Goal: Task Accomplishment & Management: Manage account settings

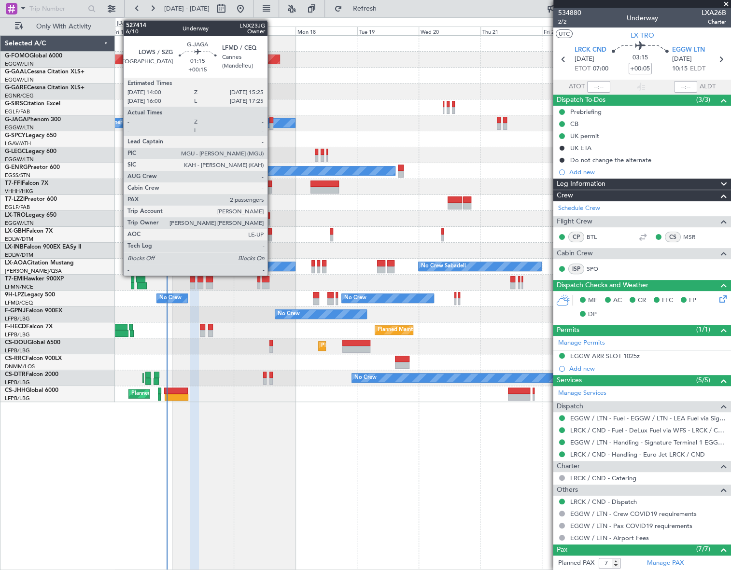
click at [272, 118] on div at bounding box center [272, 120] width 4 height 7
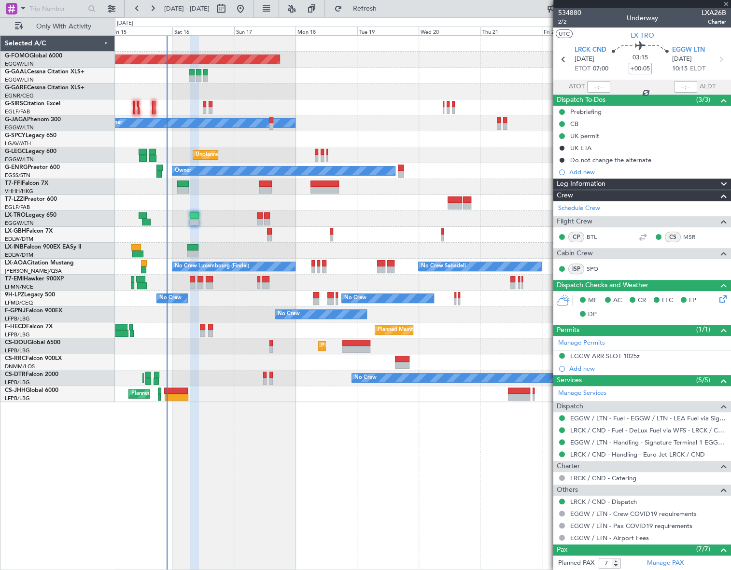
type input "+00:15"
type input "2"
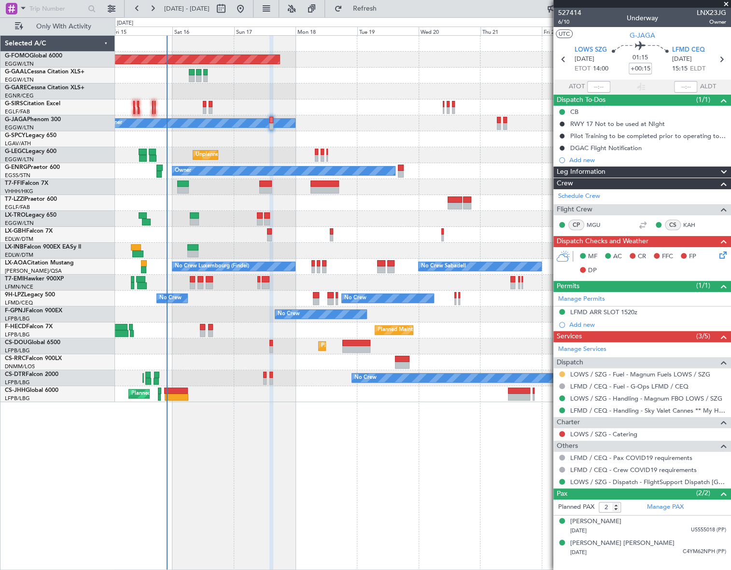
click at [562, 374] on button at bounding box center [562, 374] width 6 height 6
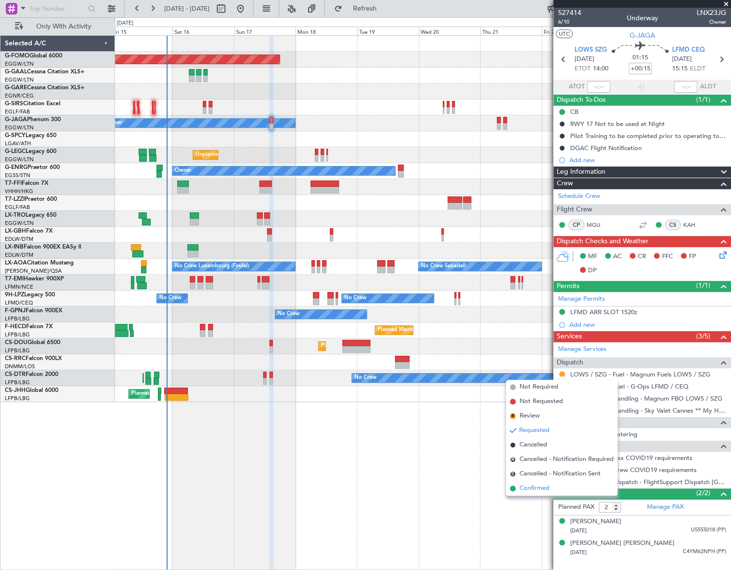
click at [524, 489] on span "Confirmed" at bounding box center [535, 489] width 30 height 10
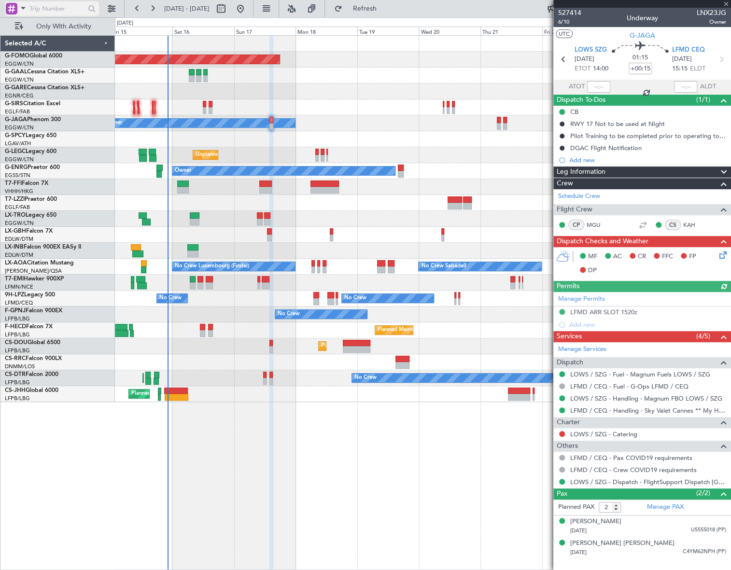
click at [24, 6] on span at bounding box center [23, 8] width 12 height 12
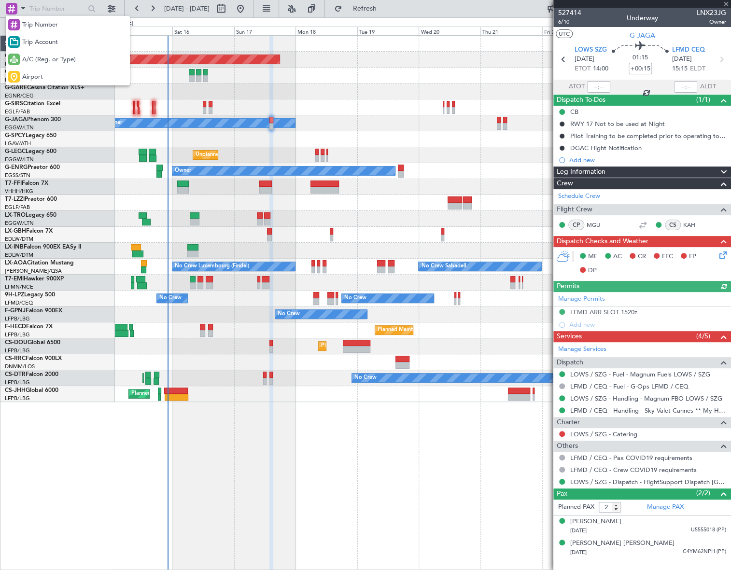
drag, startPoint x: 45, startPoint y: 76, endPoint x: 47, endPoint y: 38, distance: 38.2
click at [44, 76] on div "Airport" at bounding box center [68, 76] width 124 height 17
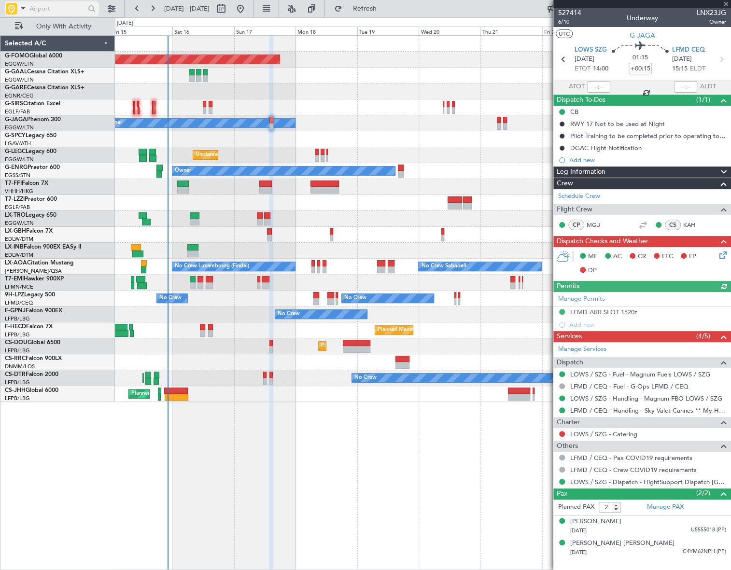
click at [47, 7] on input "text" at bounding box center [57, 8] width 56 height 14
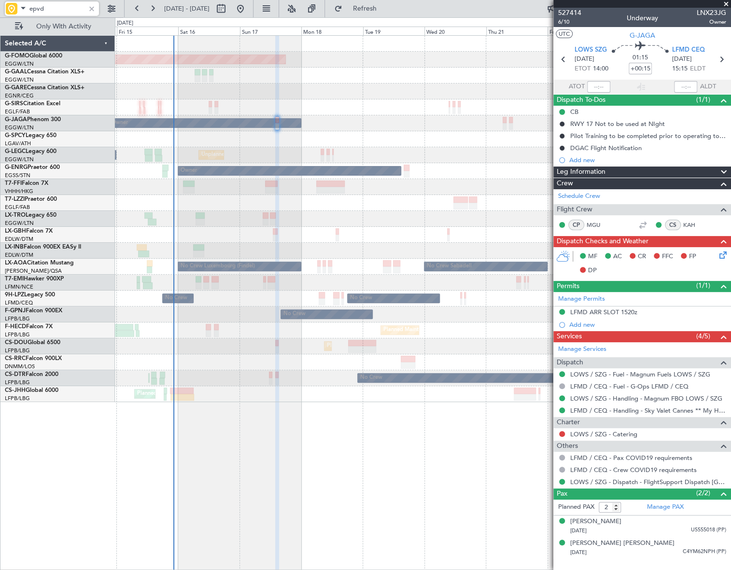
click at [246, 277] on div "Planned Maint Windsor Locks ([PERSON_NAME] Intl) Planned Maint Planned [GEOGRAP…" at bounding box center [422, 219] width 615 height 367
type input "epvd"
click at [90, 8] on div at bounding box center [91, 8] width 11 height 11
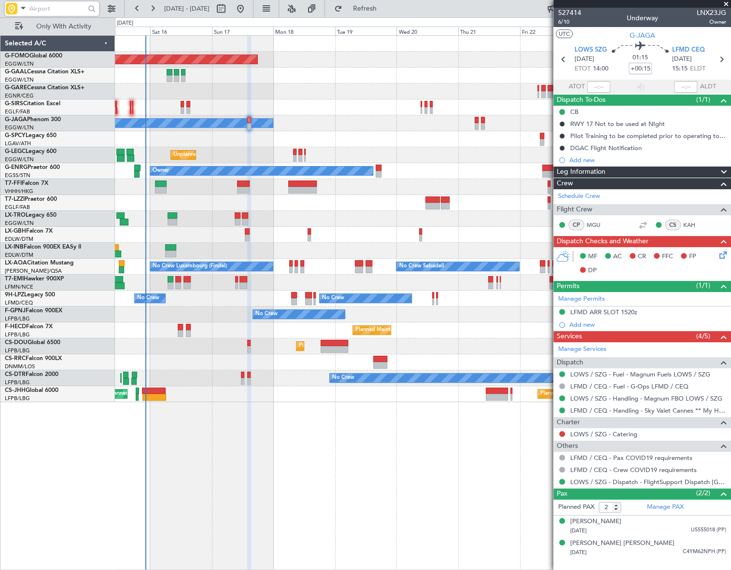
click at [310, 425] on div "Planned Maint Windsor Locks ([PERSON_NAME] Intl) Planned Maint Planned [GEOGRAP…" at bounding box center [423, 302] width 616 height 535
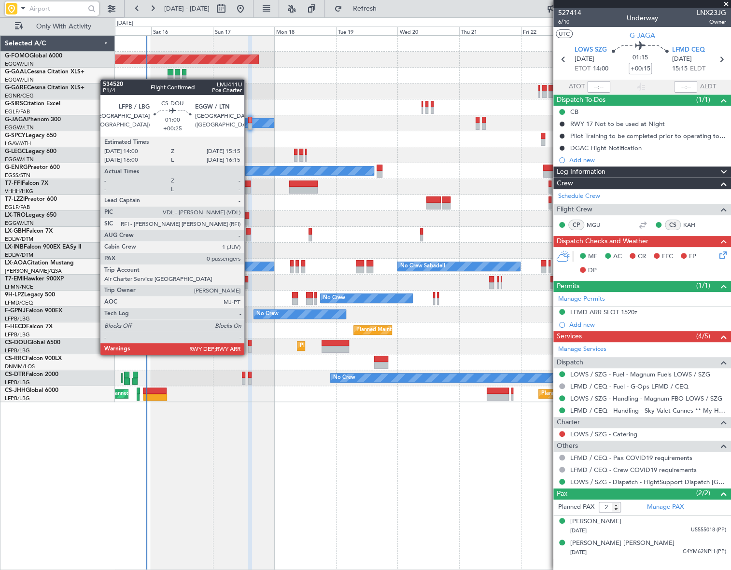
click at [249, 345] on div at bounding box center [249, 343] width 3 height 7
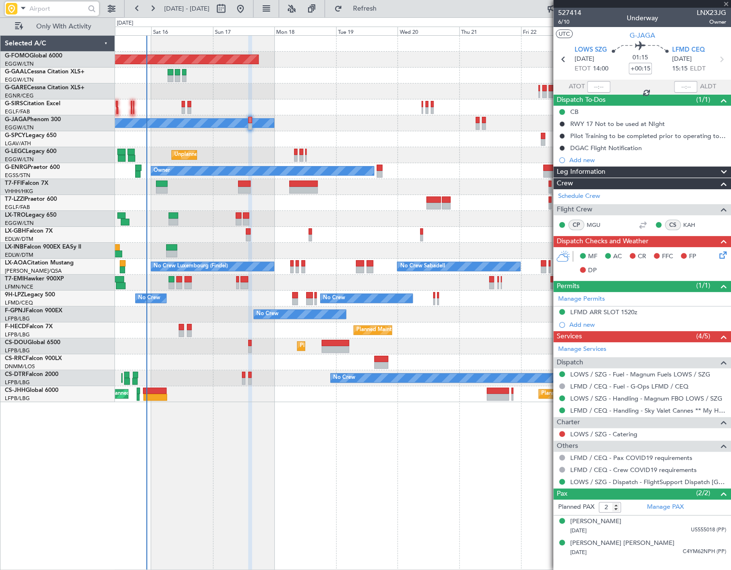
type input "+00:25"
type input "0"
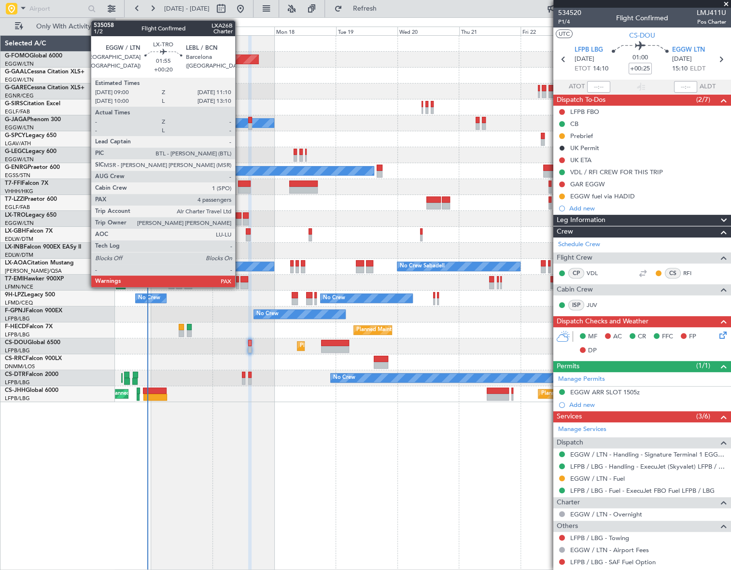
click at [239, 219] on div at bounding box center [239, 222] width 6 height 7
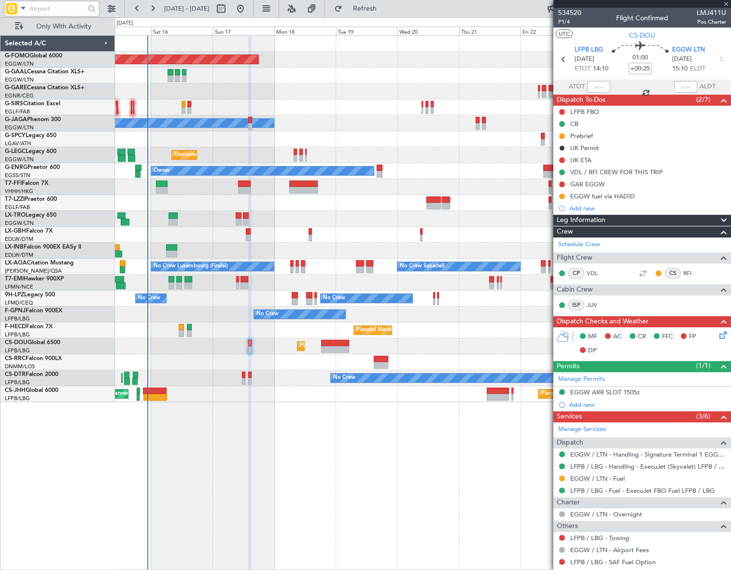
type input "+00:20"
type input "10"
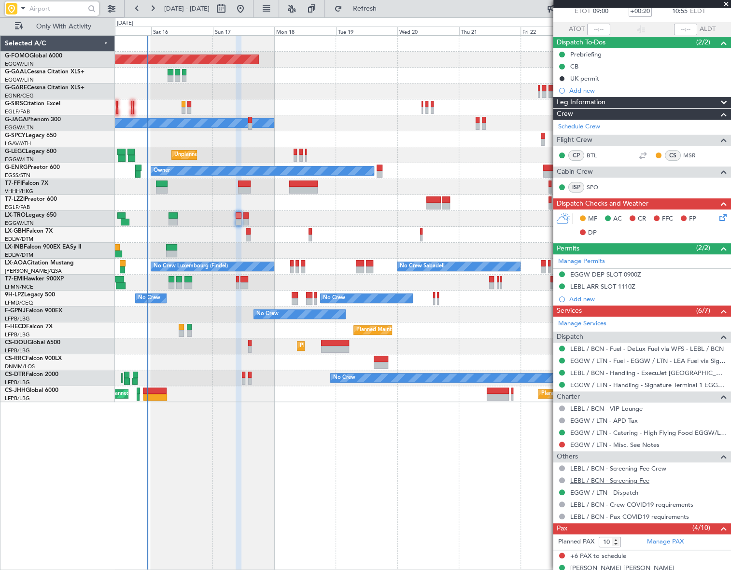
scroll to position [4, 0]
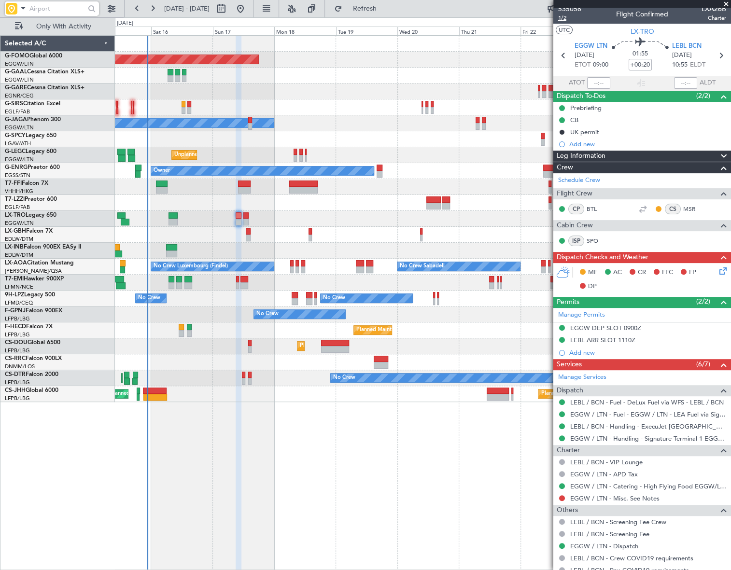
click at [566, 17] on span "1/2" at bounding box center [569, 18] width 23 height 8
click at [274, 444] on div "Planned Maint Windsor Locks ([PERSON_NAME] Intl) Planned Maint Planned [GEOGRAP…" at bounding box center [423, 302] width 616 height 535
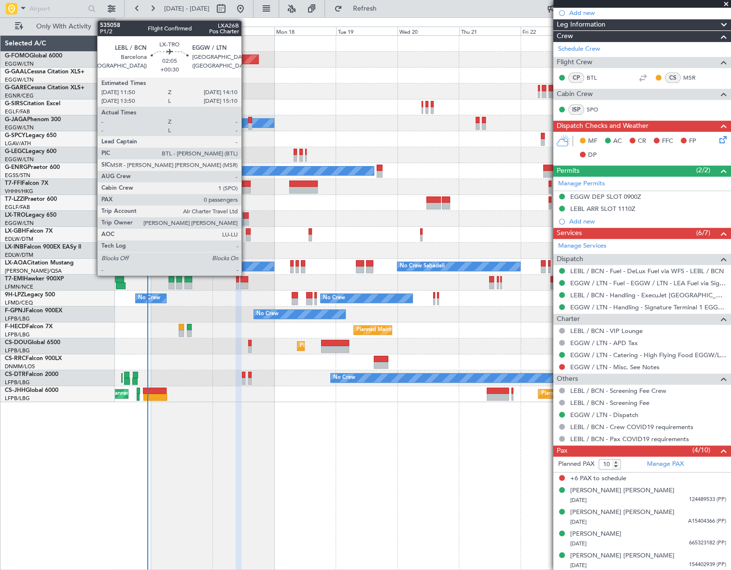
click at [246, 216] on div at bounding box center [246, 216] width 6 height 7
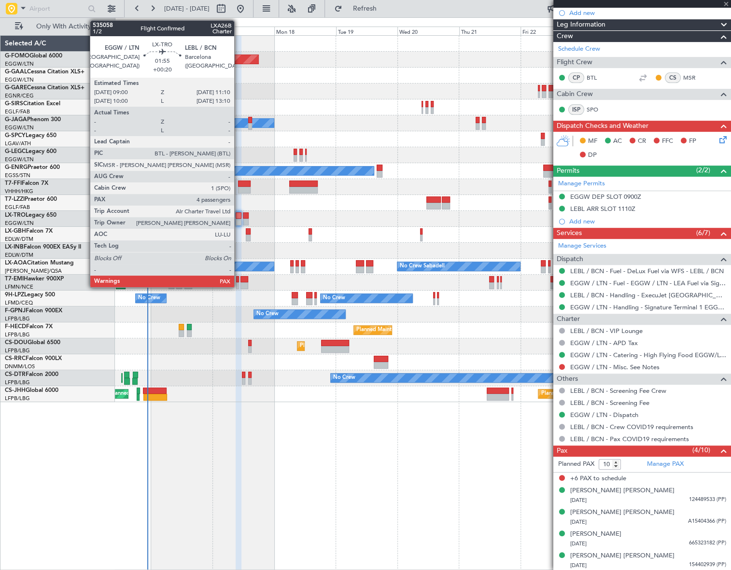
type input "+00:30"
type input "0"
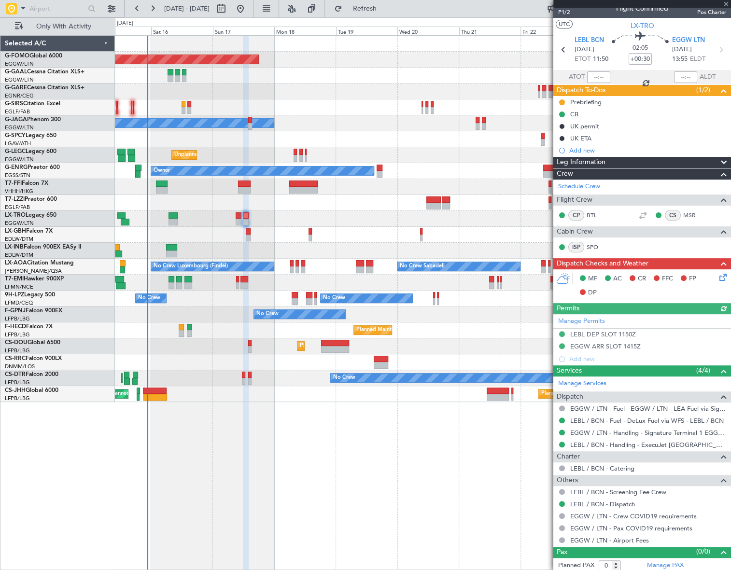
scroll to position [12, 0]
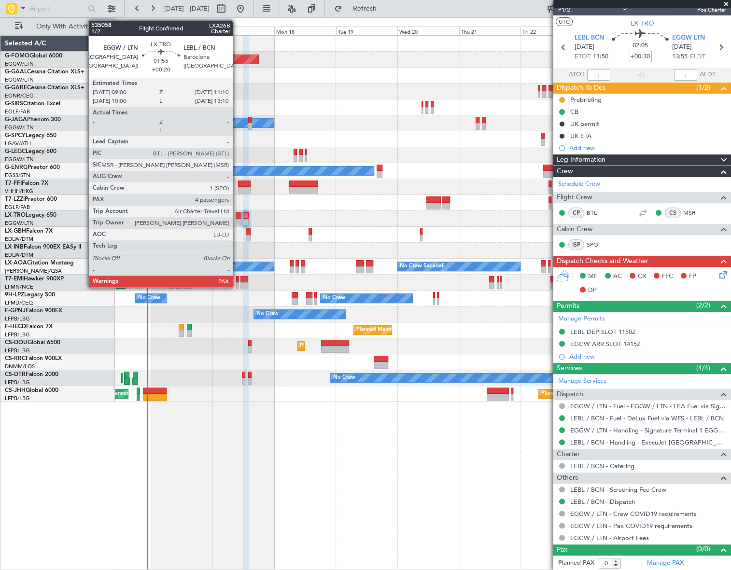
click at [237, 216] on div at bounding box center [239, 216] width 6 height 7
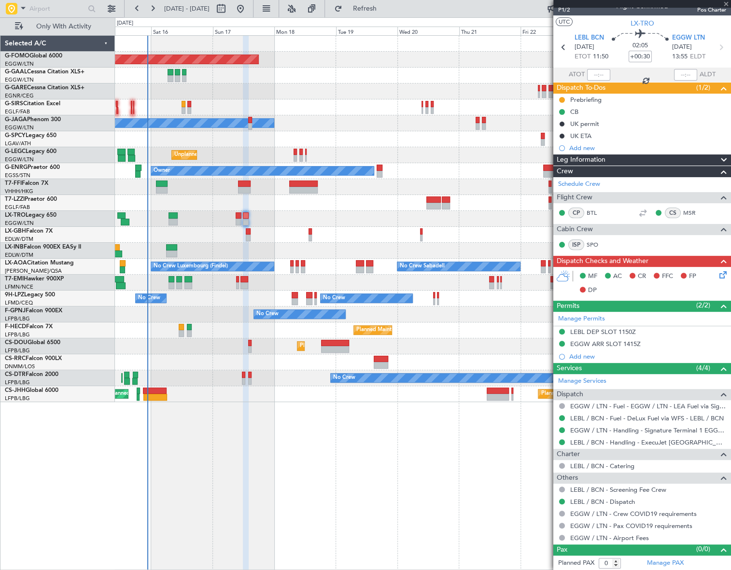
type input "+00:20"
type input "10"
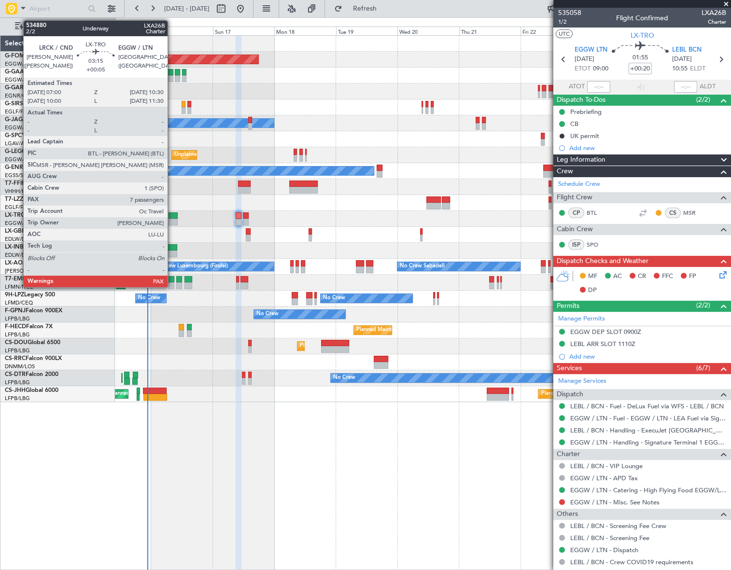
click at [172, 217] on div at bounding box center [173, 216] width 9 height 7
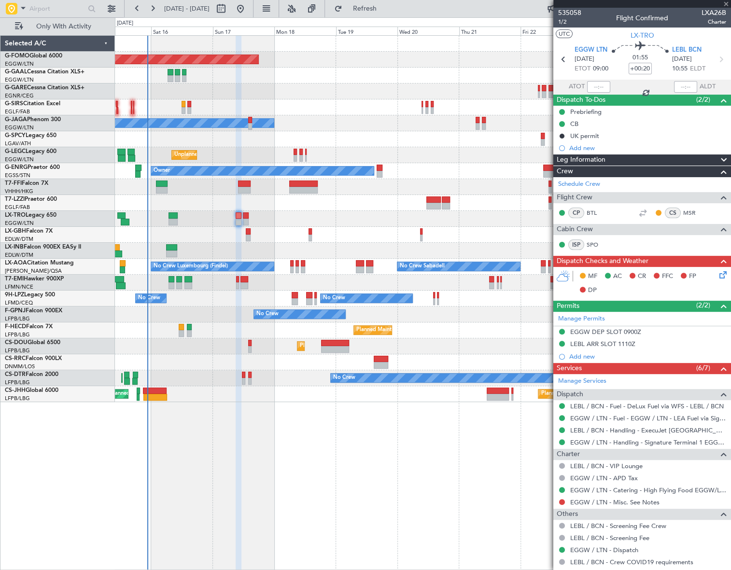
type input "+00:05"
type input "7"
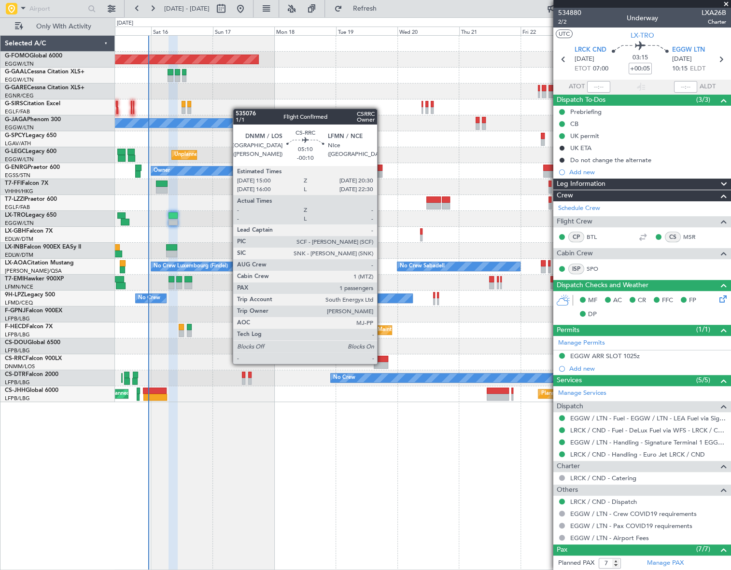
click at [382, 363] on div at bounding box center [381, 365] width 14 height 7
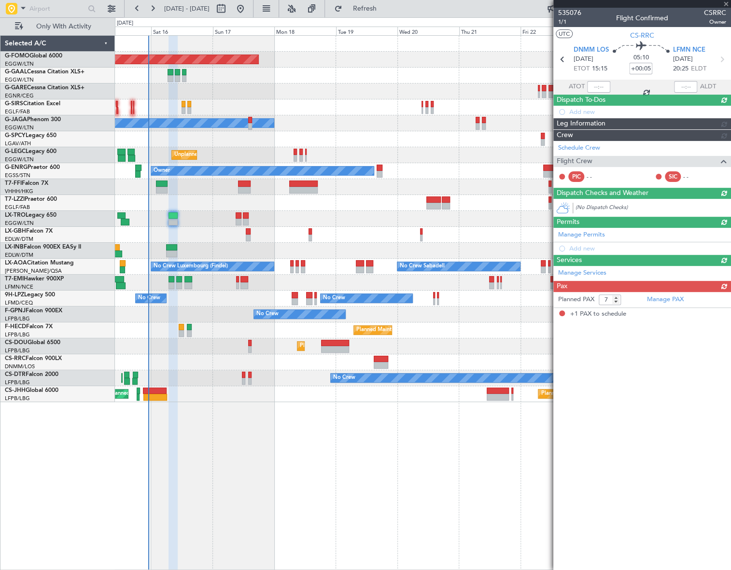
type input "-00:10"
type input "1"
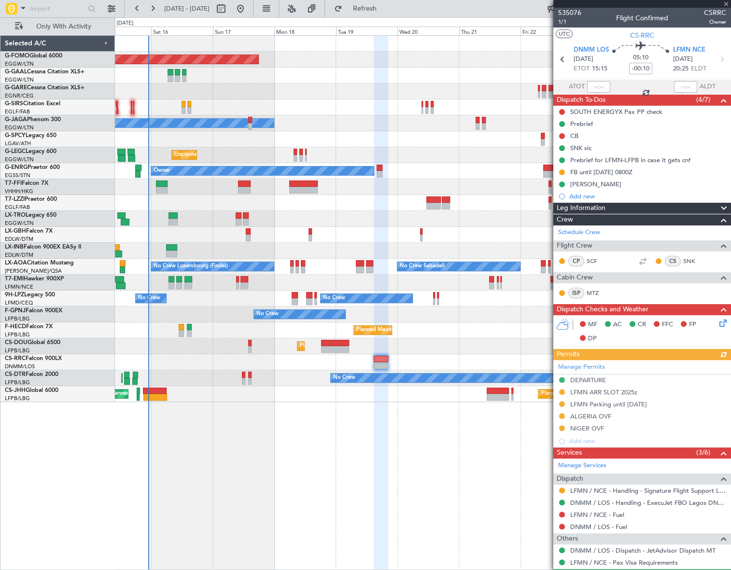
click at [594, 418] on div "Manage Permits DEPARTURE LFMN ARR SLOT 2025z LFMN Parking until [DATE] [GEOGRAP…" at bounding box center [642, 403] width 178 height 87
click at [590, 417] on div "ALGERIA OVF" at bounding box center [590, 416] width 41 height 8
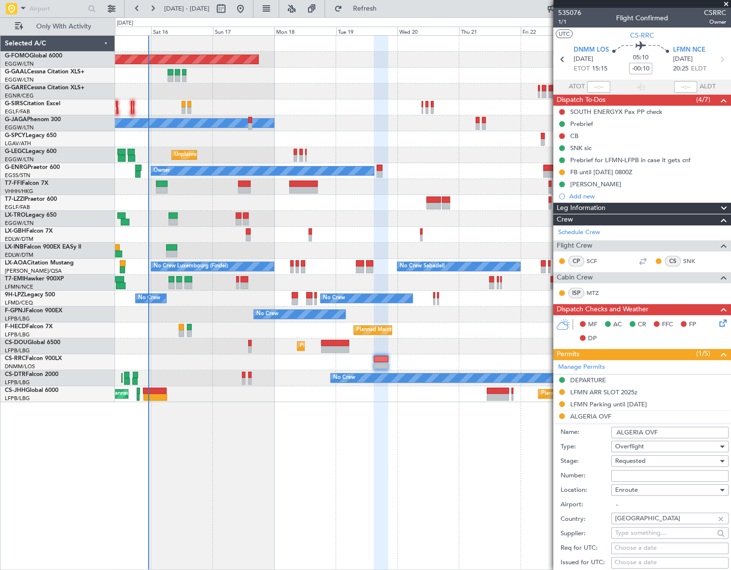
click at [648, 477] on input "Number:" at bounding box center [669, 476] width 117 height 12
paste input "6904/ANAC/BS/2025"
type input "6904/ANAC/BS/2025"
click at [655, 462] on div "Requested" at bounding box center [666, 461] width 103 height 14
click at [644, 541] on span "Received OK" at bounding box center [667, 538] width 102 height 14
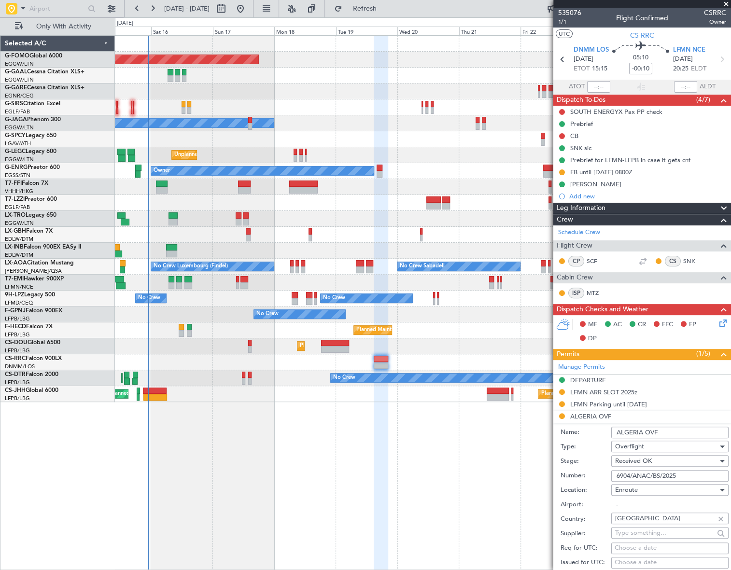
scroll to position [263, 0]
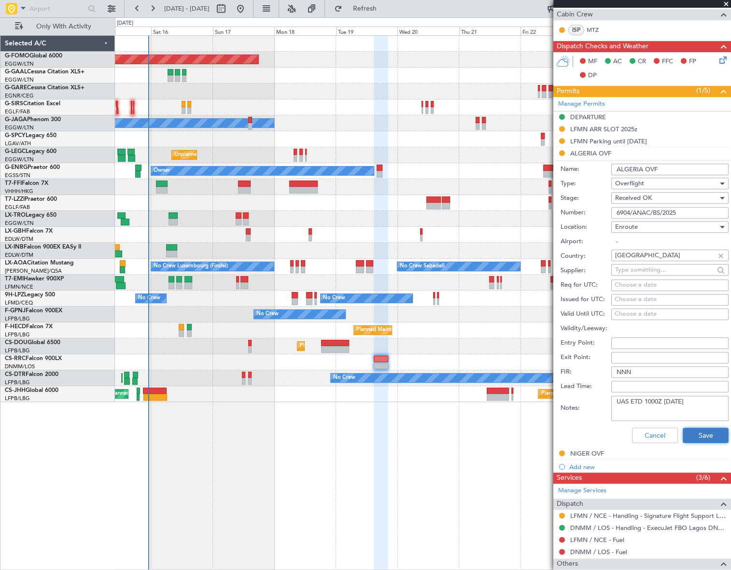
click at [703, 434] on button "Save" at bounding box center [706, 435] width 46 height 15
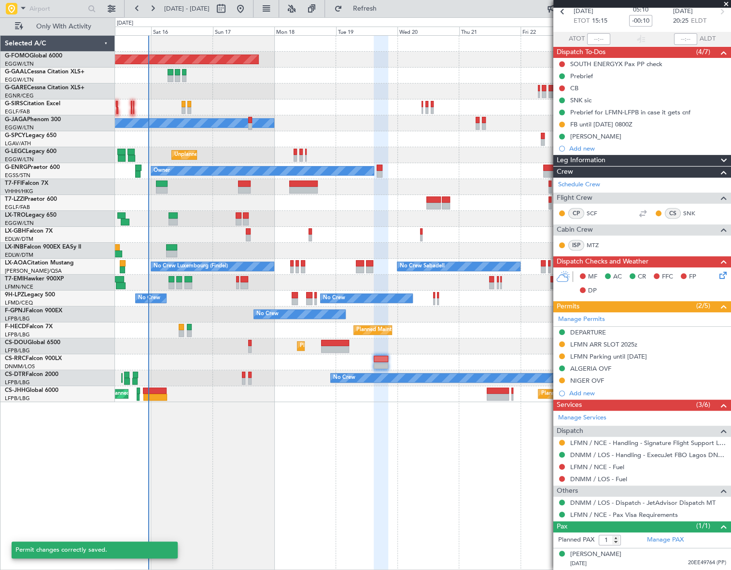
scroll to position [47, 0]
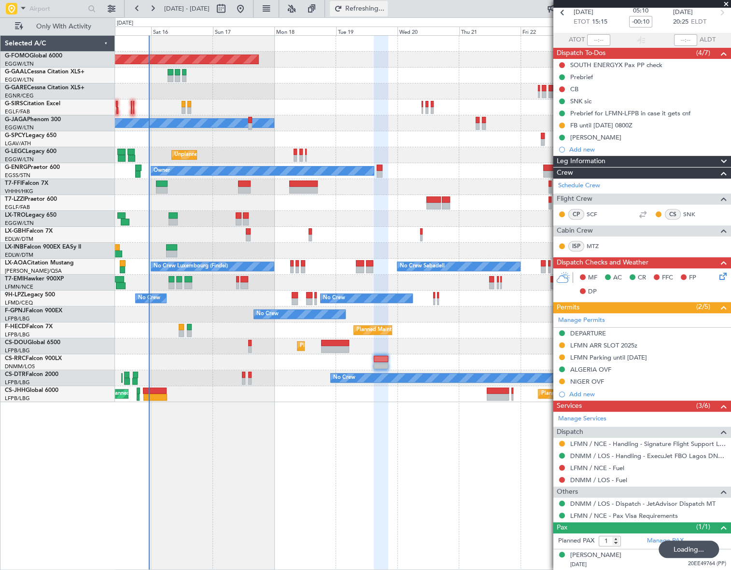
click at [380, 11] on span "Refreshing..." at bounding box center [364, 8] width 41 height 7
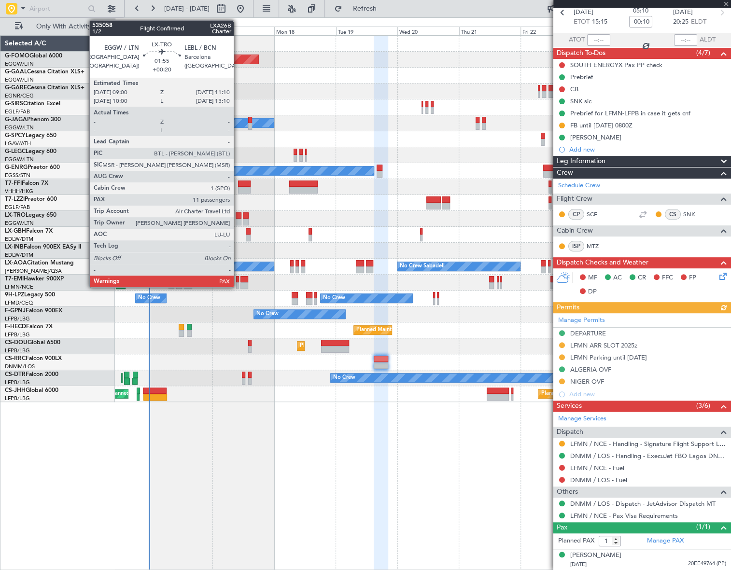
click at [238, 219] on div at bounding box center [239, 222] width 6 height 7
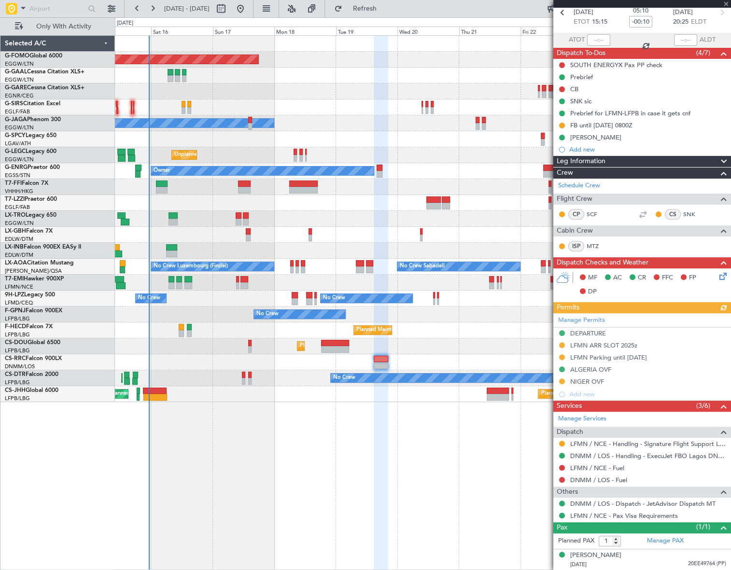
type input "+00:20"
type input "12"
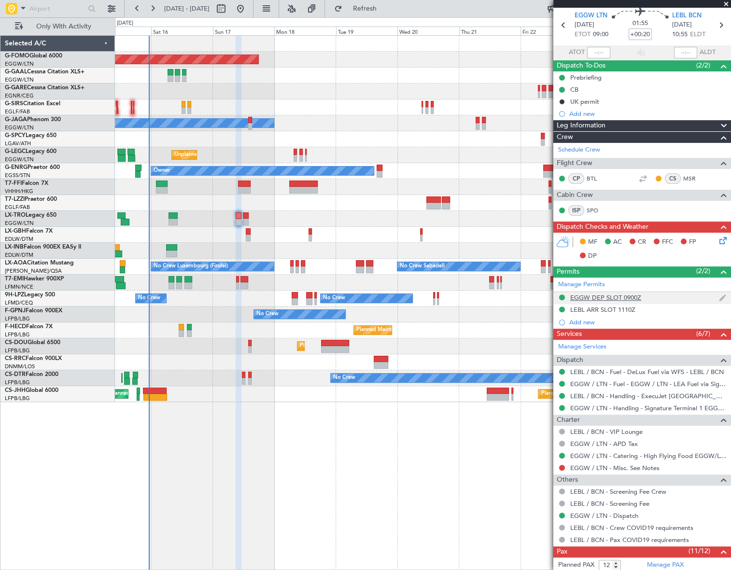
scroll to position [0, 0]
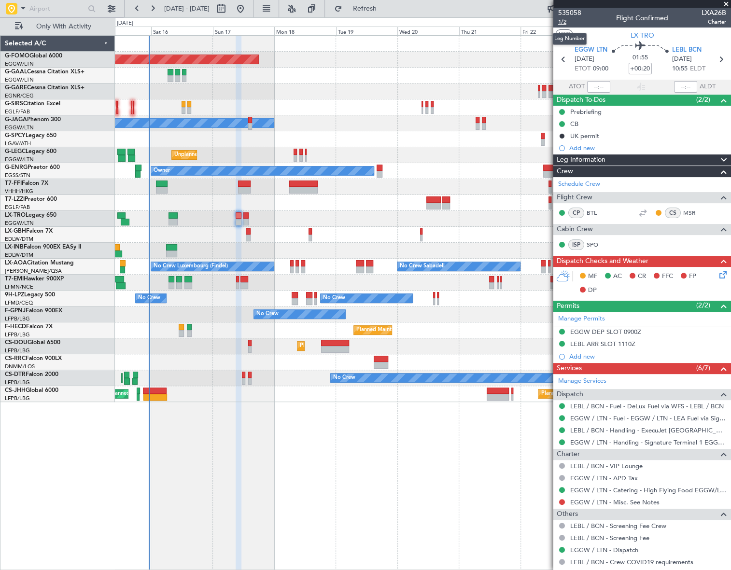
click at [561, 21] on span "1/2" at bounding box center [569, 22] width 23 height 8
click at [718, 275] on icon at bounding box center [722, 274] width 8 height 8
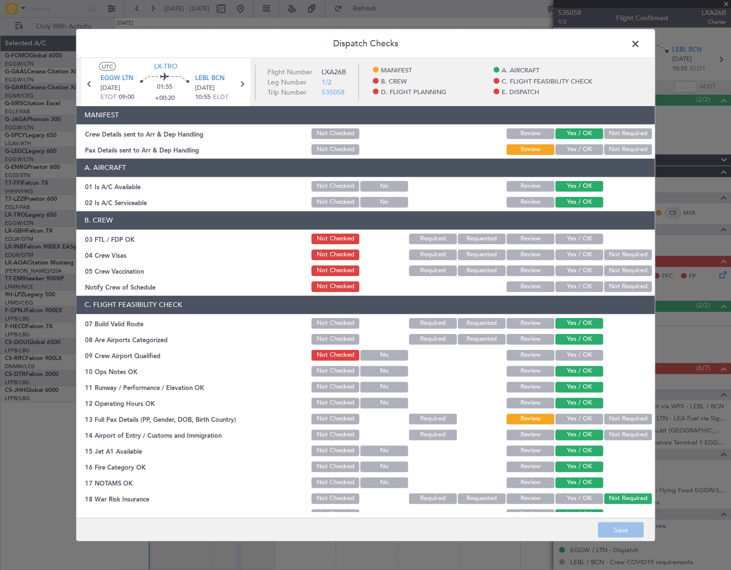
click at [570, 417] on button "Yes / OK" at bounding box center [579, 418] width 48 height 11
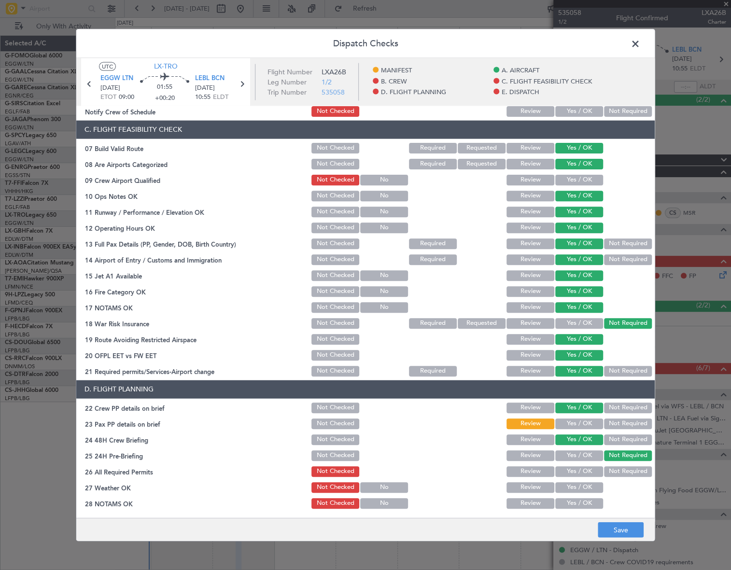
scroll to position [263, 0]
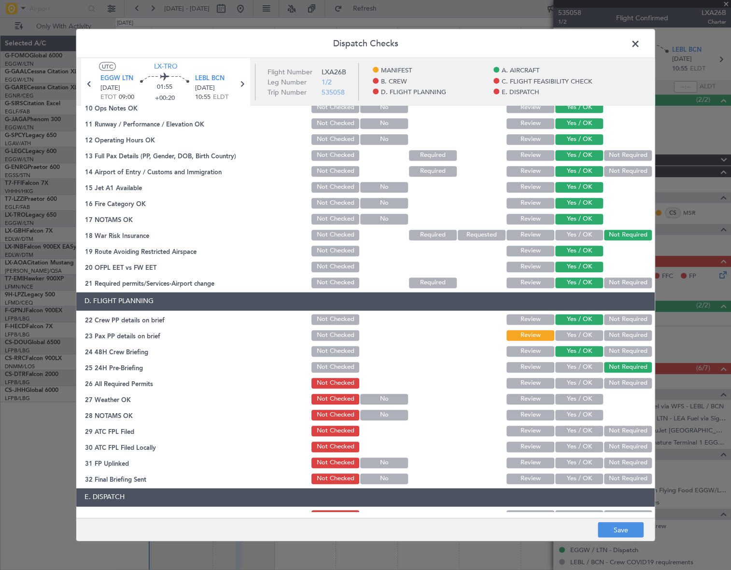
click at [580, 335] on button "Yes / OK" at bounding box center [579, 335] width 48 height 11
click at [625, 529] on button "Save" at bounding box center [621, 530] width 46 height 15
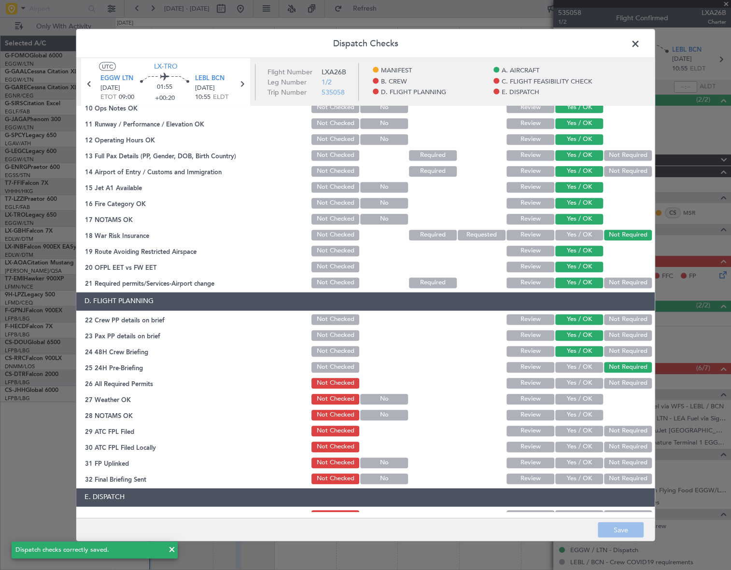
click at [640, 42] on span at bounding box center [640, 45] width 0 height 19
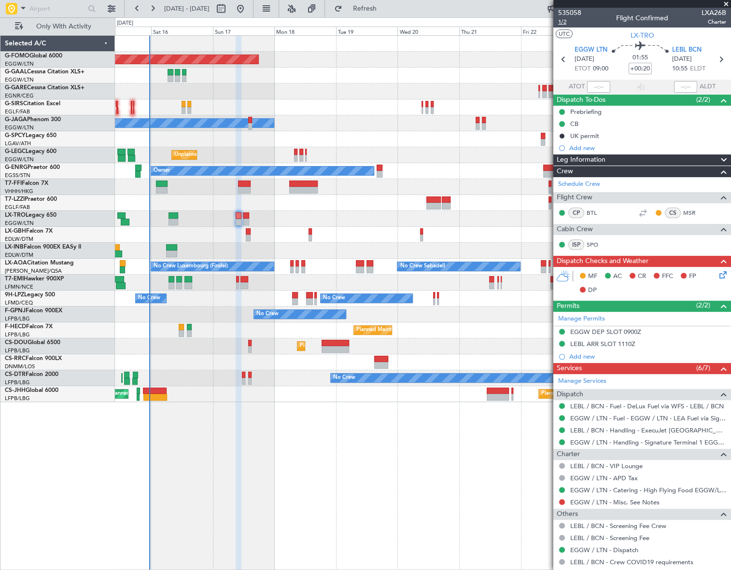
click at [562, 22] on span "1/2" at bounding box center [569, 22] width 23 height 8
click at [560, 123] on button at bounding box center [562, 124] width 6 height 6
click at [555, 155] on span "In Progress" at bounding box center [566, 152] width 33 height 10
click at [718, 274] on icon at bounding box center [722, 274] width 8 height 8
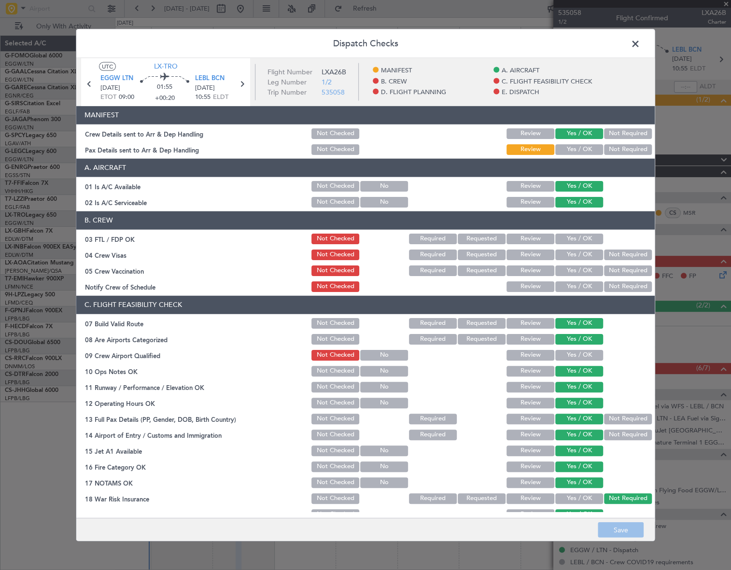
scroll to position [175, 0]
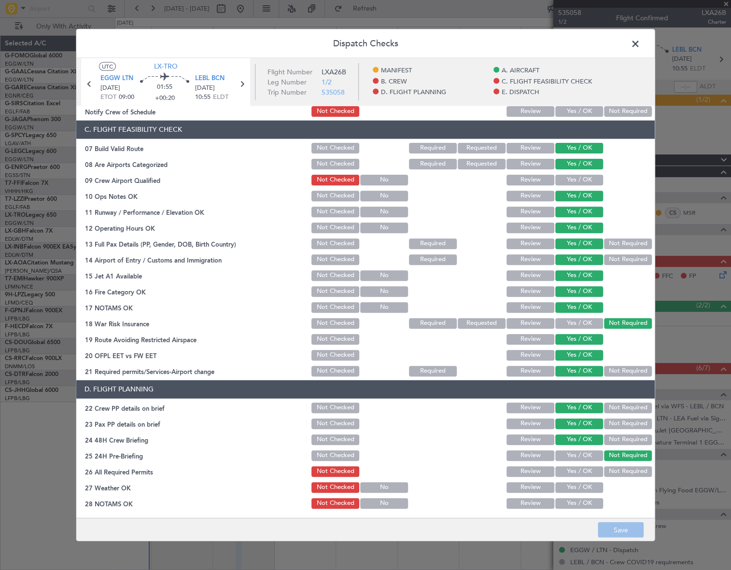
click at [512, 258] on button "Review" at bounding box center [531, 259] width 48 height 11
click at [527, 424] on button "Review" at bounding box center [531, 423] width 48 height 11
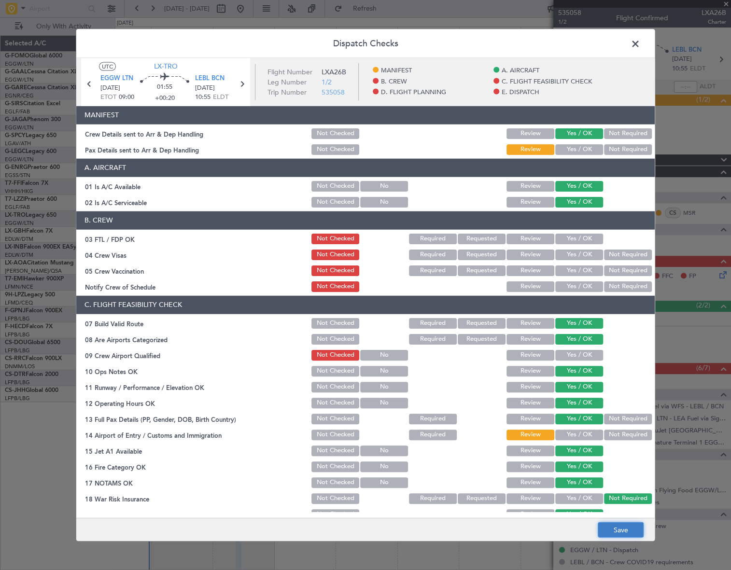
click at [618, 530] on button "Save" at bounding box center [621, 530] width 46 height 15
click at [640, 41] on span at bounding box center [640, 45] width 0 height 19
